Goal: Navigation & Orientation: Find specific page/section

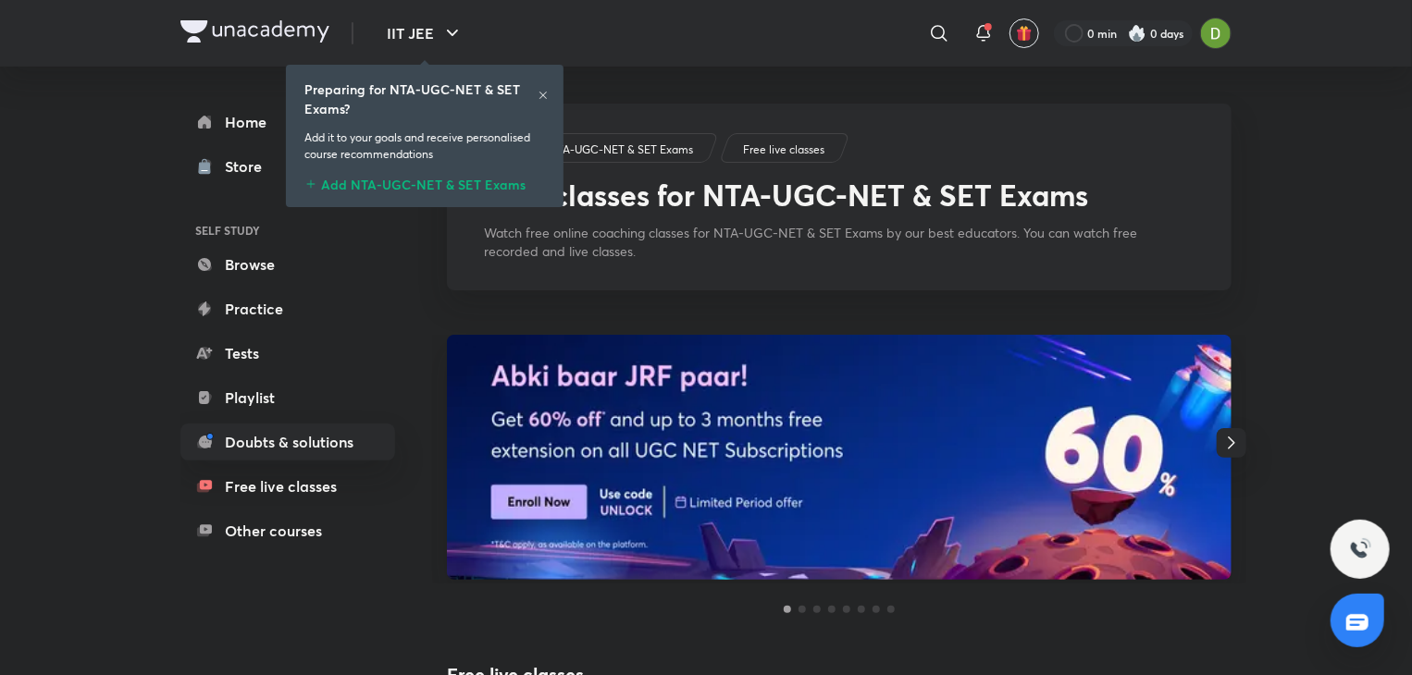
click at [544, 89] on div "Preparing for NTA-UGC-NET & SET Exams?" at bounding box center [424, 99] width 241 height 39
click at [542, 93] on icon at bounding box center [542, 95] width 11 height 11
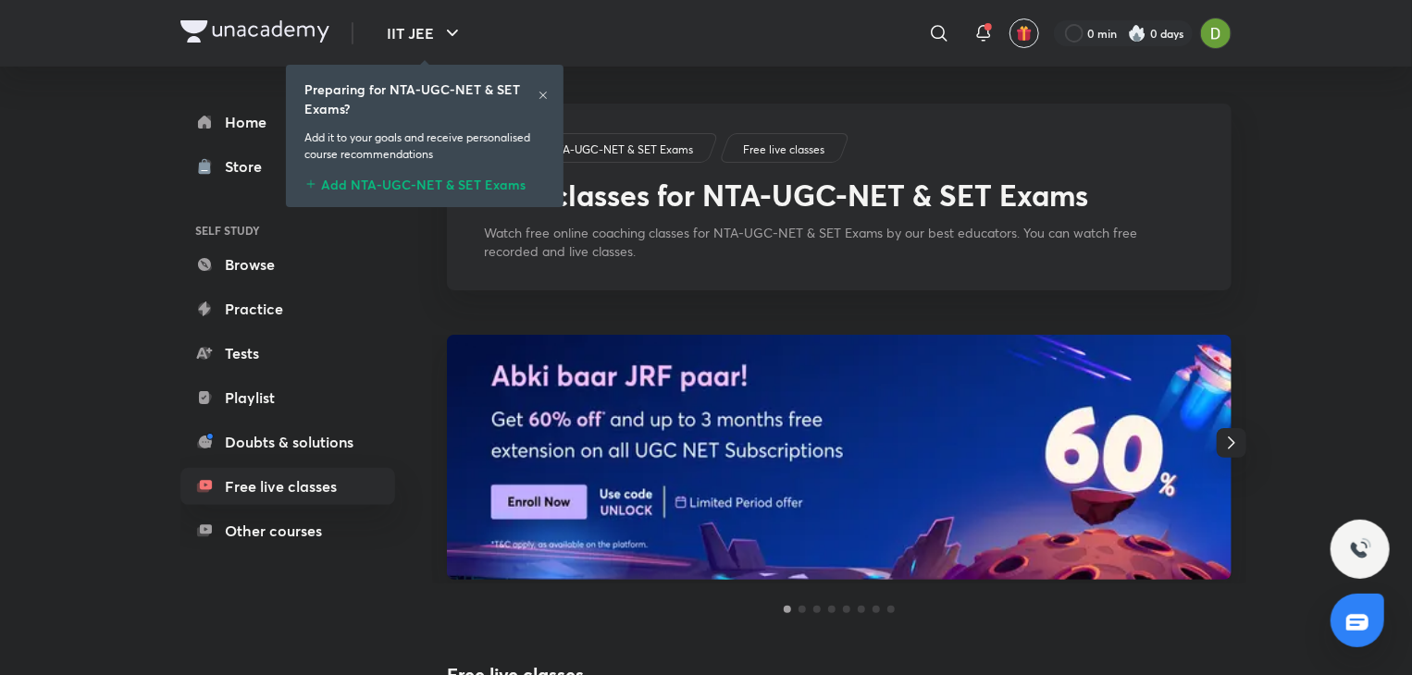
click at [537, 93] on icon at bounding box center [542, 95] width 11 height 11
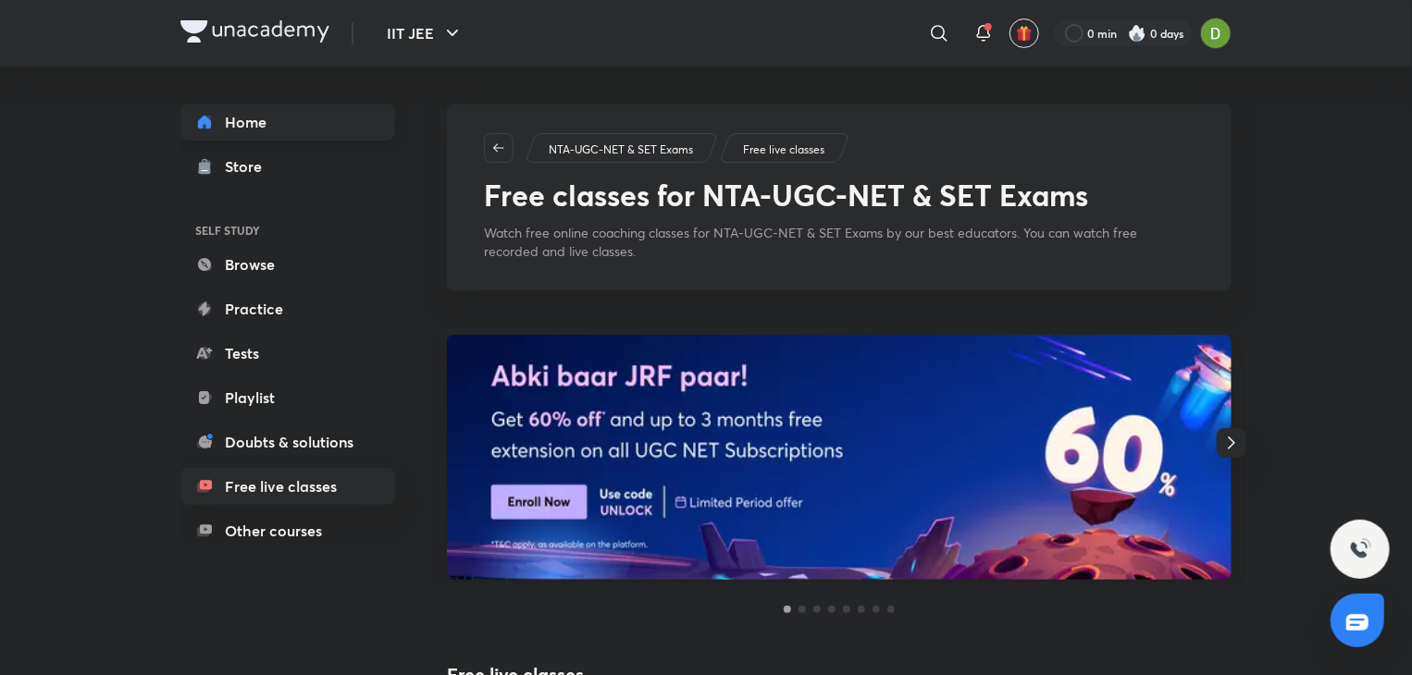
drag, startPoint x: 280, startPoint y: 143, endPoint x: 290, endPoint y: 130, distance: 17.2
click at [281, 138] on div "Home Store SELF STUDY Browse Practice Tests Playlist Doubts & solutions Free li…" at bounding box center [287, 327] width 215 height 446
click at [290, 130] on link "Home" at bounding box center [287, 122] width 215 height 37
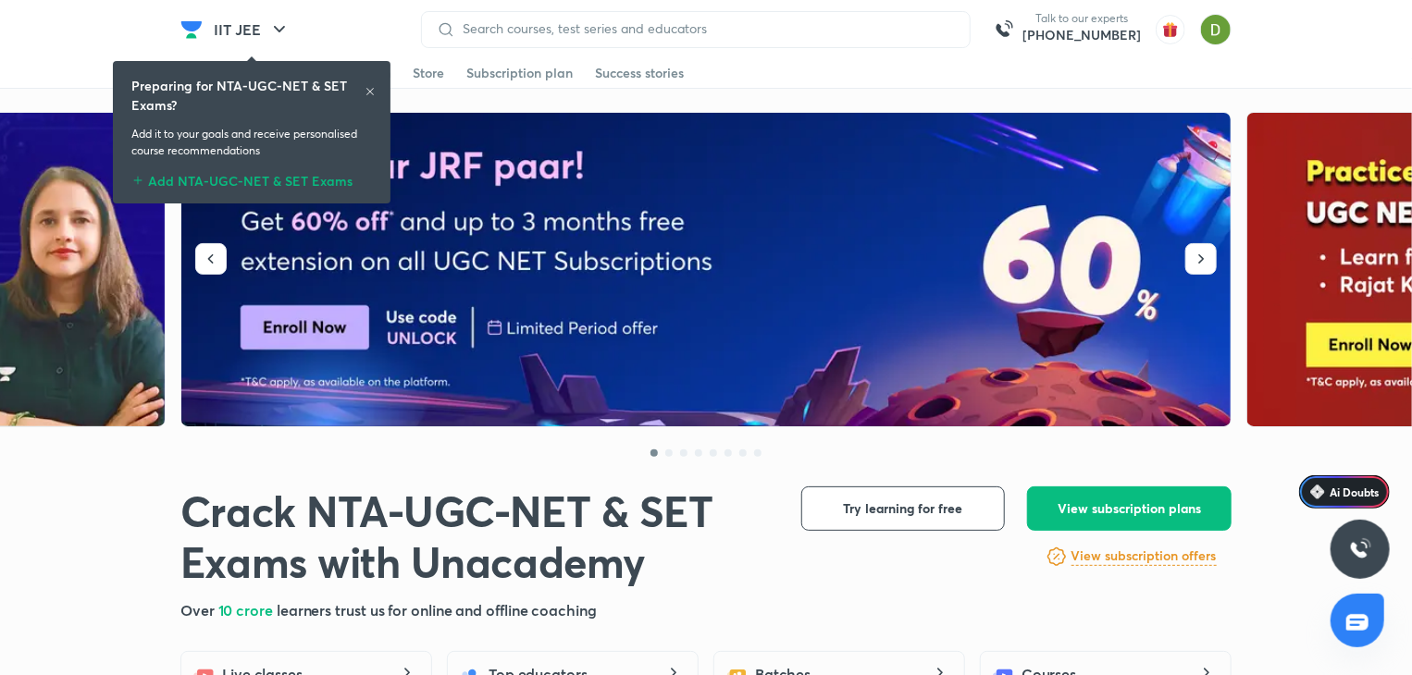
click at [371, 86] on icon at bounding box center [369, 91] width 11 height 11
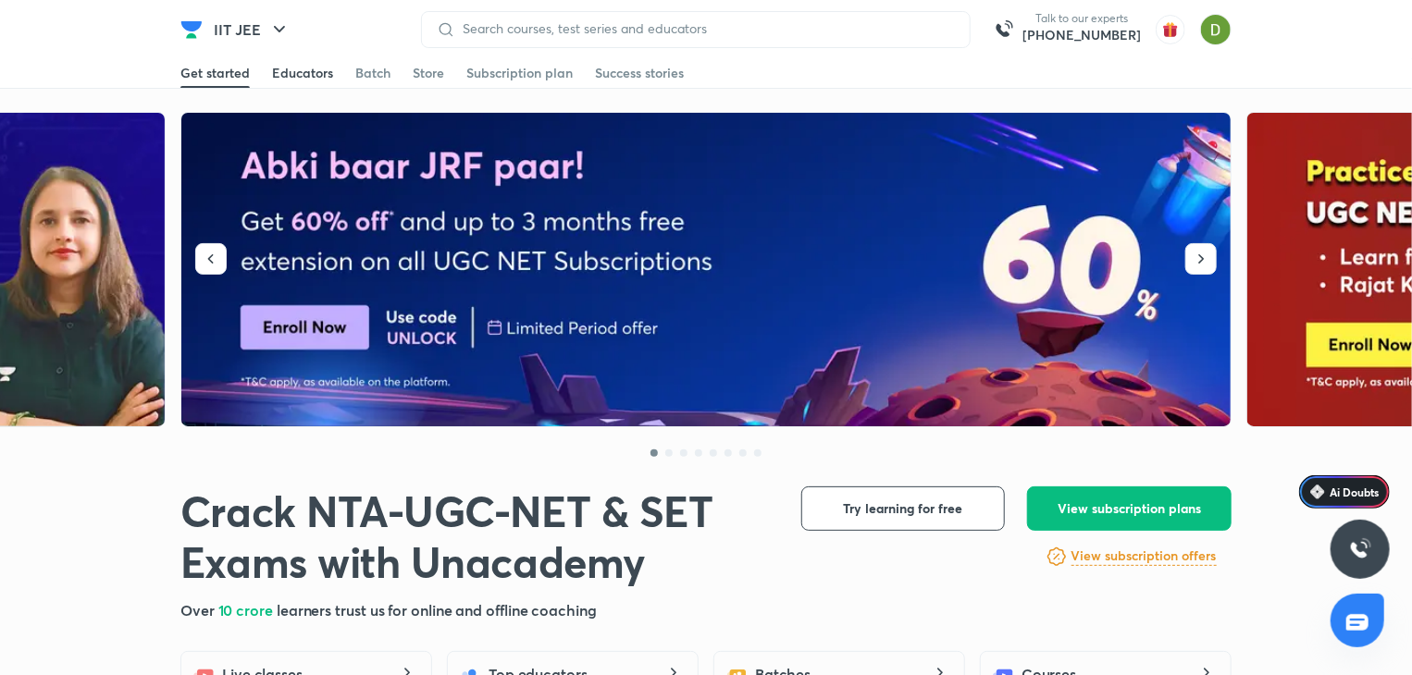
click at [310, 86] on span at bounding box center [302, 87] width 61 height 2
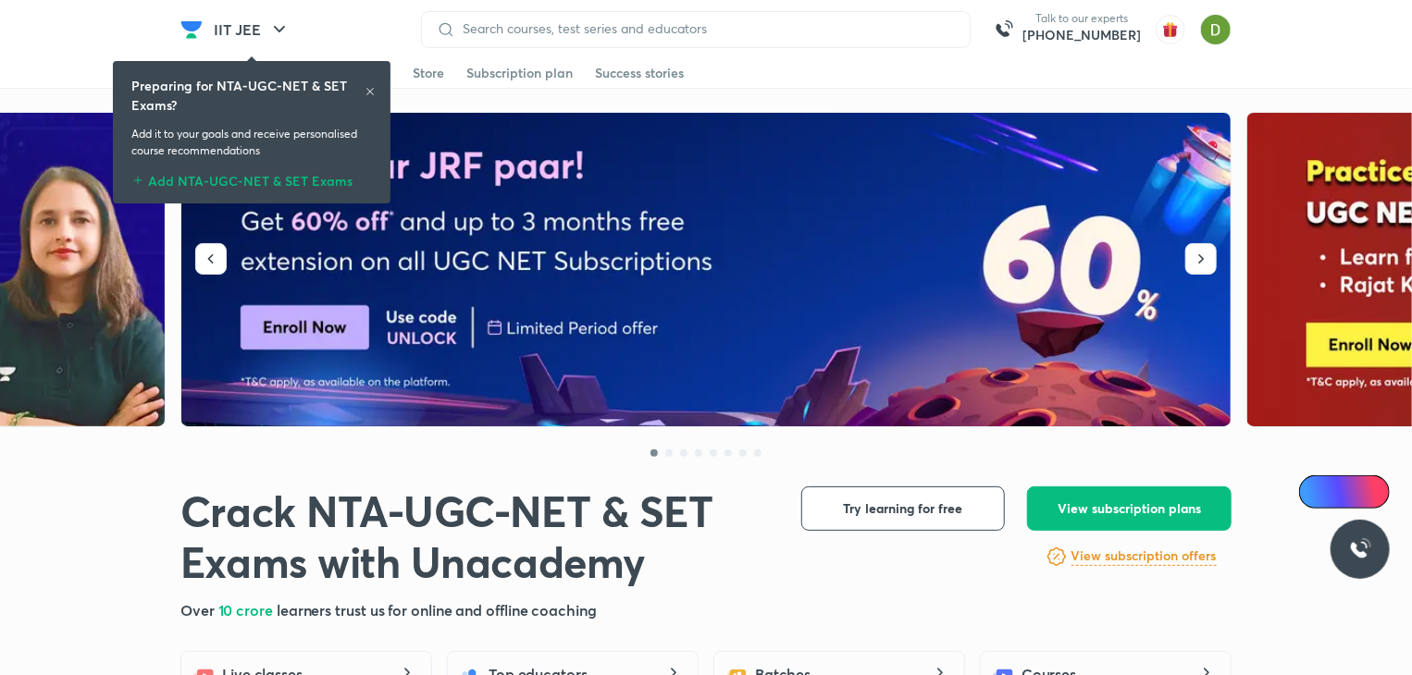
click at [367, 88] on icon at bounding box center [369, 91] width 11 height 11
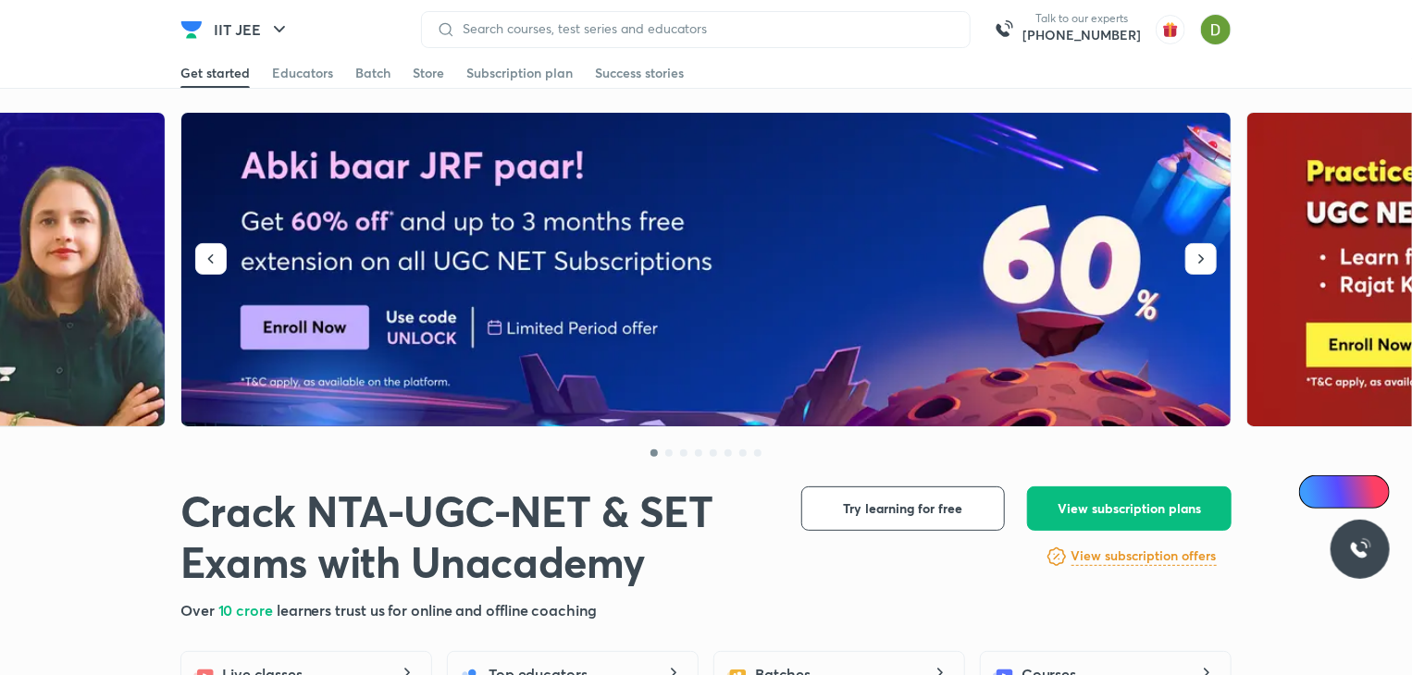
click at [278, 51] on div "IIT JEE Talk to our experts +91-8585858585" at bounding box center [705, 29] width 1051 height 58
click at [273, 36] on icon "button" at bounding box center [279, 30] width 22 height 22
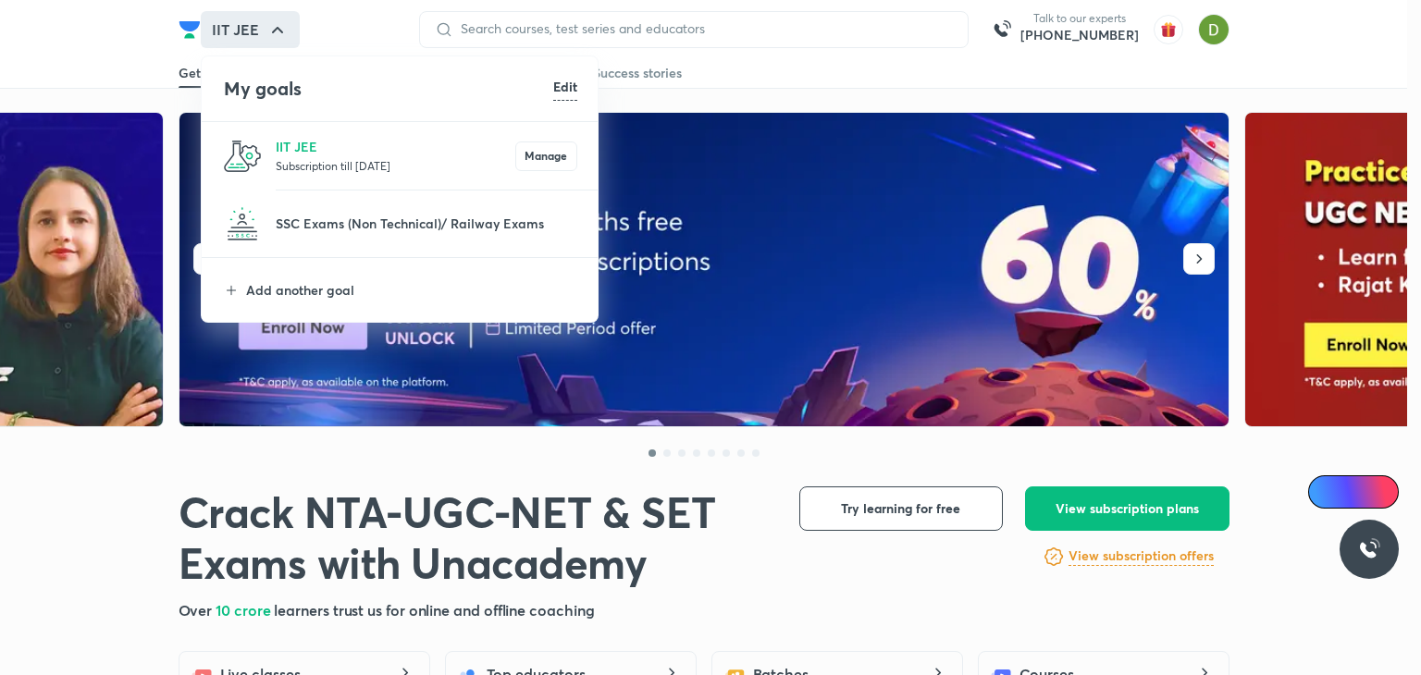
click at [294, 131] on li "IIT JEE Subscription till 28 May 2026 Manage" at bounding box center [401, 156] width 398 height 68
